Goal: Information Seeking & Learning: Learn about a topic

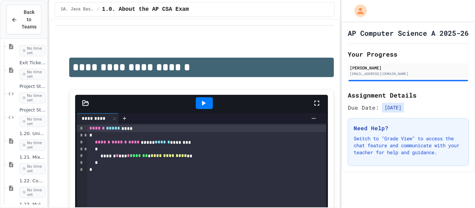
scroll to position [1028, 0]
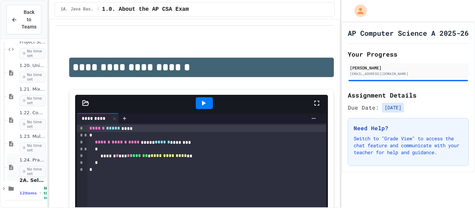
click at [21, 159] on span "1.24. Practice Test for Objects (1.12-1.14)" at bounding box center [32, 161] width 26 height 6
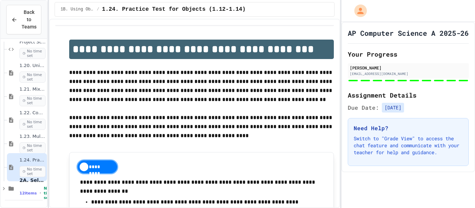
scroll to position [953, 0]
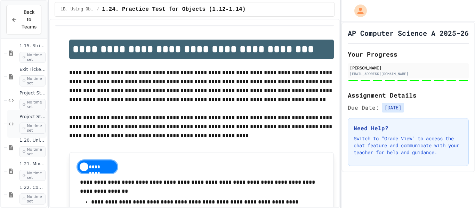
click at [22, 124] on span "No time set" at bounding box center [32, 128] width 26 height 11
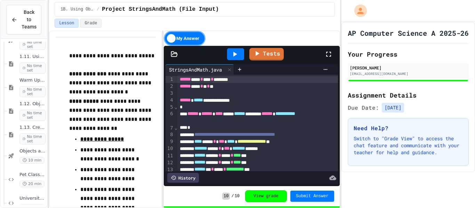
scroll to position [649, 0]
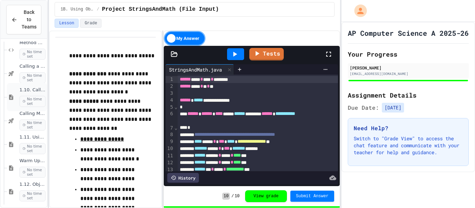
click at [8, 97] on icon at bounding box center [11, 97] width 8 height 6
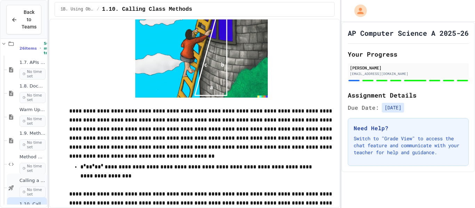
scroll to position [532, 0]
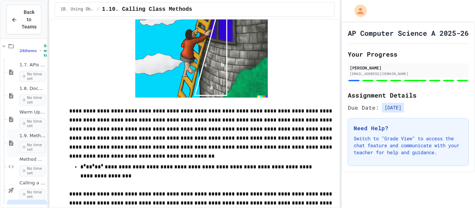
click at [16, 136] on div "1.9. Method Signatures No time set" at bounding box center [27, 143] width 40 height 28
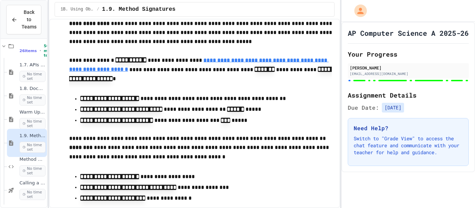
scroll to position [2287, 0]
